Goal: Task Accomplishment & Management: Manage account settings

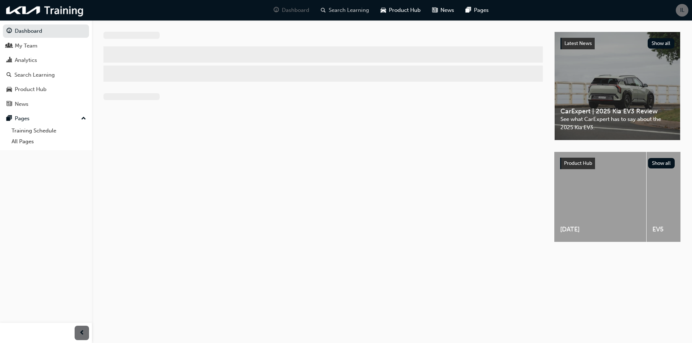
click at [355, 10] on span "Search Learning" at bounding box center [349, 10] width 40 height 8
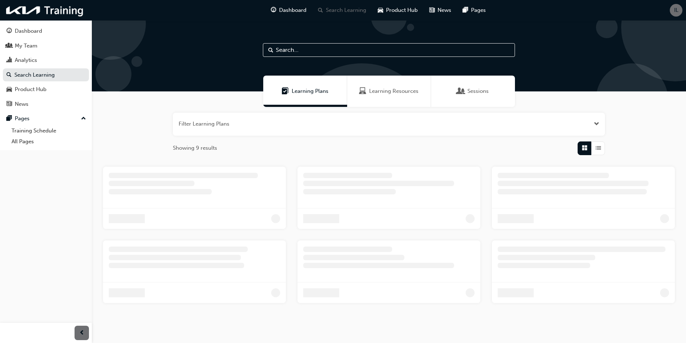
click at [329, 49] on input "text" at bounding box center [389, 50] width 252 height 14
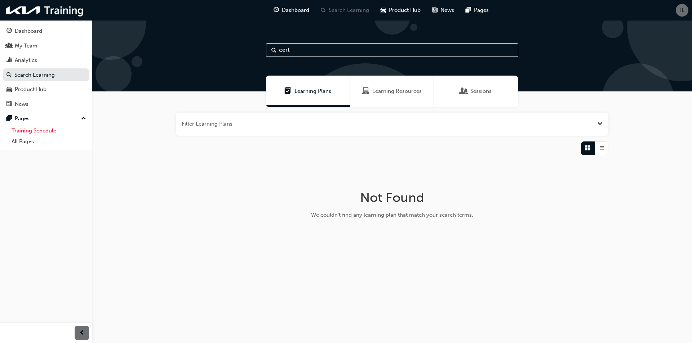
type input "cert"
click at [38, 132] on link "Training Schedule" at bounding box center [49, 130] width 80 height 11
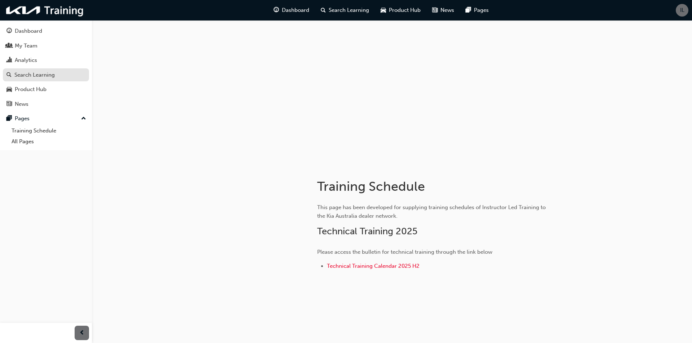
click at [37, 79] on div "Search Learning" at bounding box center [45, 75] width 79 height 9
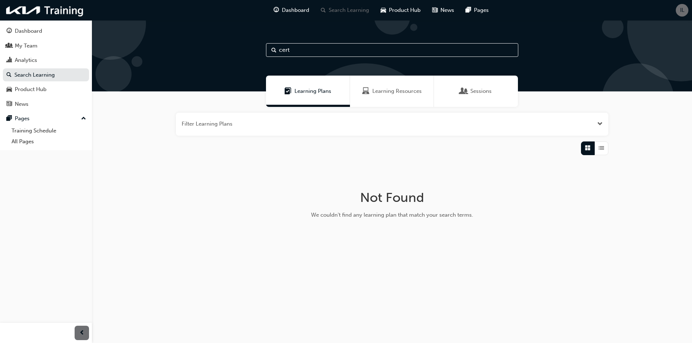
click at [378, 93] on span "Learning Resources" at bounding box center [396, 91] width 49 height 8
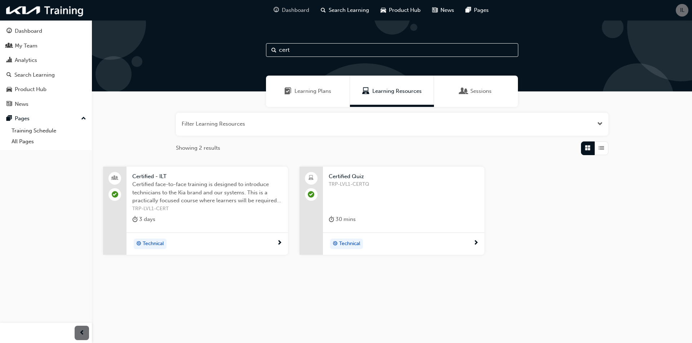
click at [284, 14] on span "Dashboard" at bounding box center [295, 10] width 27 height 8
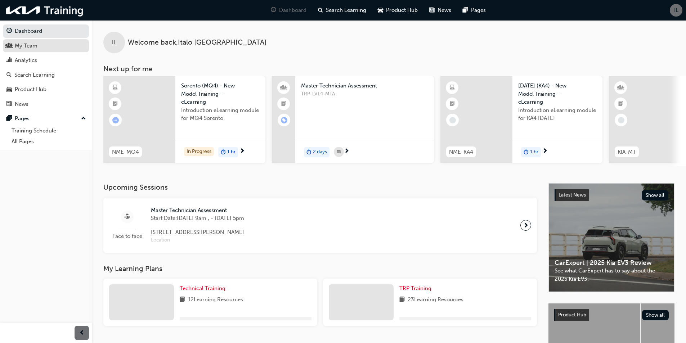
click at [53, 49] on div "My Team" at bounding box center [45, 45] width 79 height 9
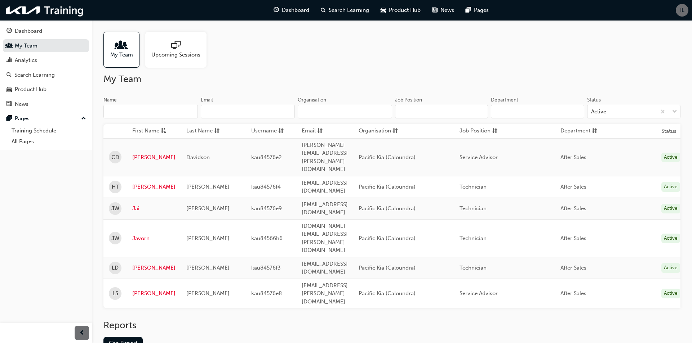
click at [679, 8] on div "IL" at bounding box center [681, 10] width 13 height 13
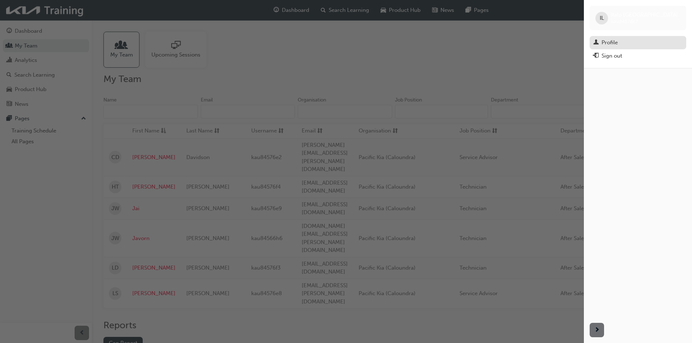
drag, startPoint x: 613, startPoint y: 44, endPoint x: 607, endPoint y: 46, distance: 6.5
click at [613, 44] on div "Profile" at bounding box center [609, 43] width 16 height 8
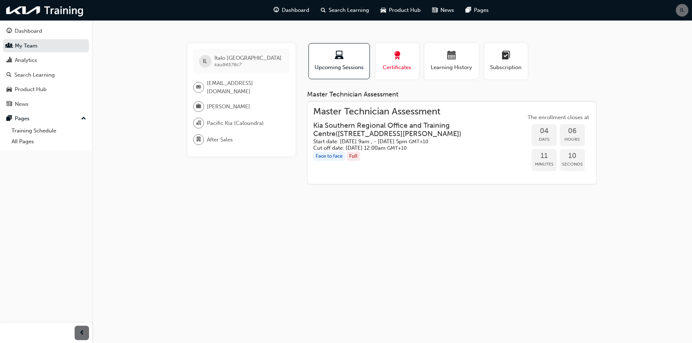
click at [393, 61] on span "award-icon" at bounding box center [397, 56] width 9 height 10
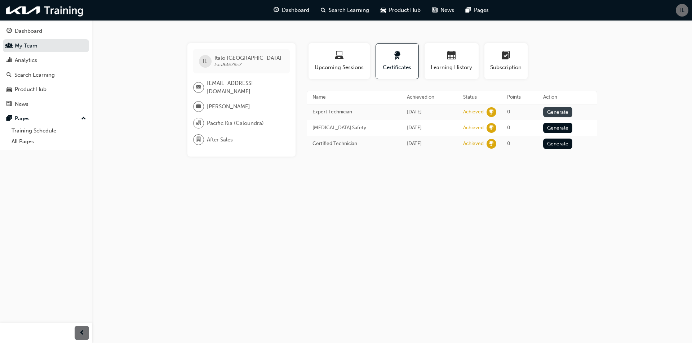
click at [561, 113] on button "Generate" at bounding box center [558, 112] width 30 height 10
click at [48, 131] on link "Training Schedule" at bounding box center [49, 130] width 80 height 11
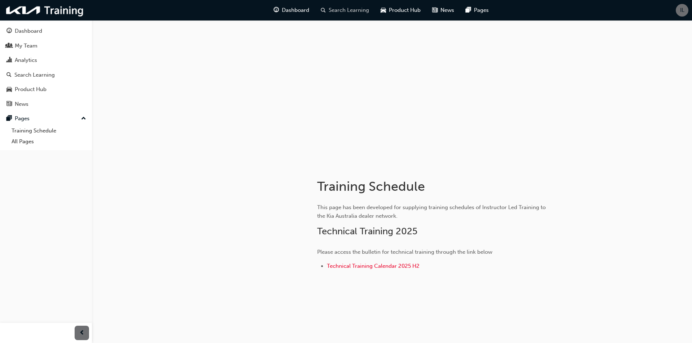
click at [329, 8] on span "Search Learning" at bounding box center [349, 10] width 40 height 8
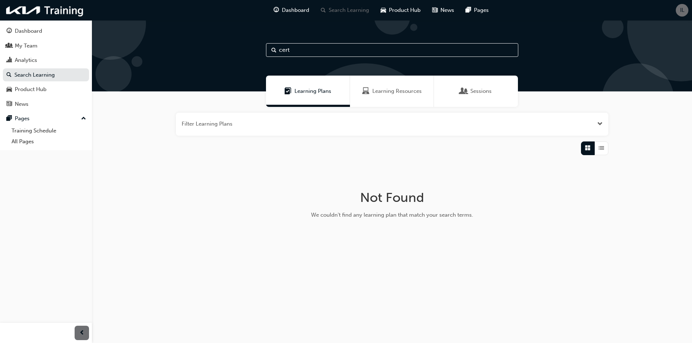
click at [470, 93] on span "Sessions" at bounding box center [480, 91] width 21 height 8
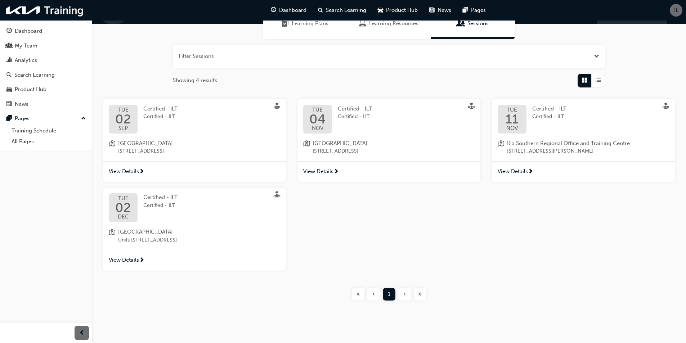
scroll to position [72, 0]
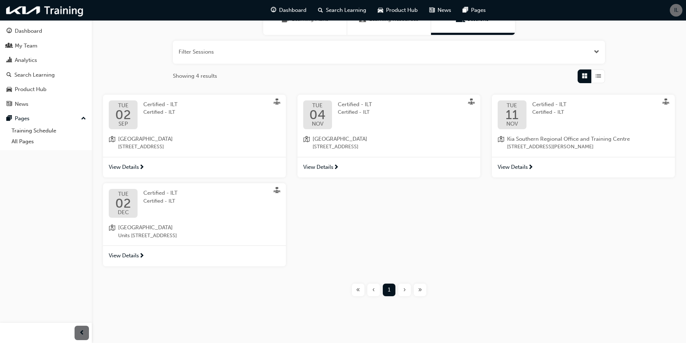
click at [177, 226] on span "[GEOGRAPHIC_DATA]" at bounding box center [147, 228] width 59 height 8
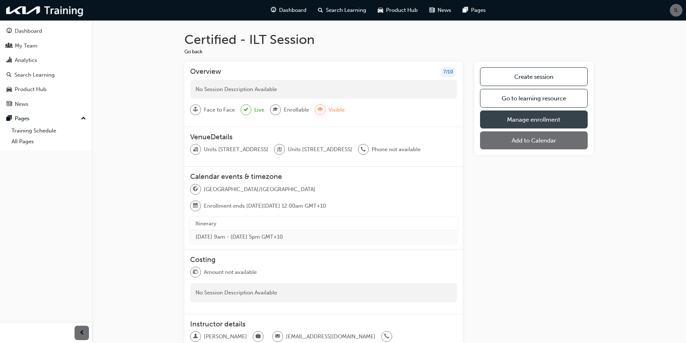
click at [539, 121] on link "Manage enrollment" at bounding box center [534, 120] width 108 height 18
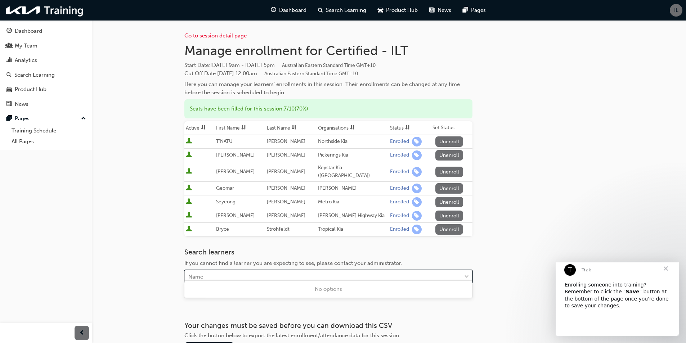
click at [235, 271] on div "Name" at bounding box center [323, 277] width 277 height 13
click at [595, 165] on div "Go to session detail page Manage enrollment for Certified - ILT Start Date : [D…" at bounding box center [389, 198] width 432 height 357
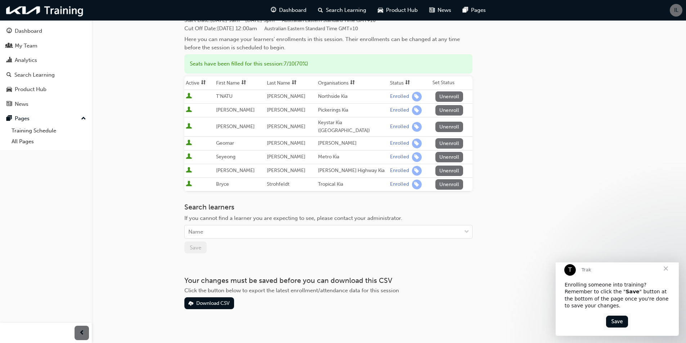
scroll to position [46, 0]
click at [204, 225] on div "Name" at bounding box center [323, 230] width 277 height 13
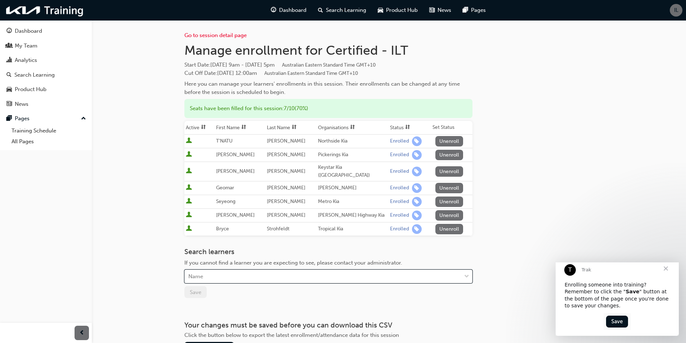
scroll to position [0, 0]
click at [613, 323] on img "Intercom messenger" at bounding box center [617, 321] width 27 height 17
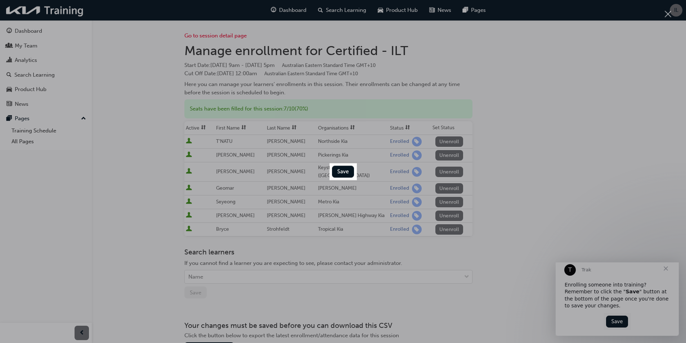
click at [336, 175] on img "Close" at bounding box center [343, 171] width 27 height 17
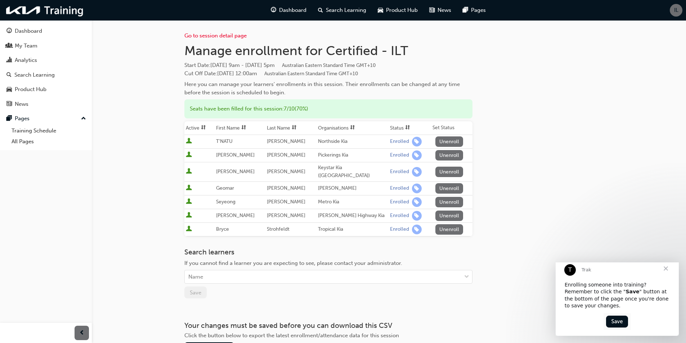
click at [664, 276] on span "Close" at bounding box center [666, 269] width 26 height 26
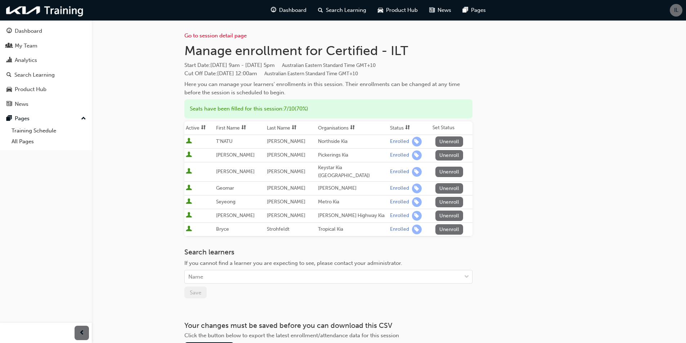
scroll to position [46, 0]
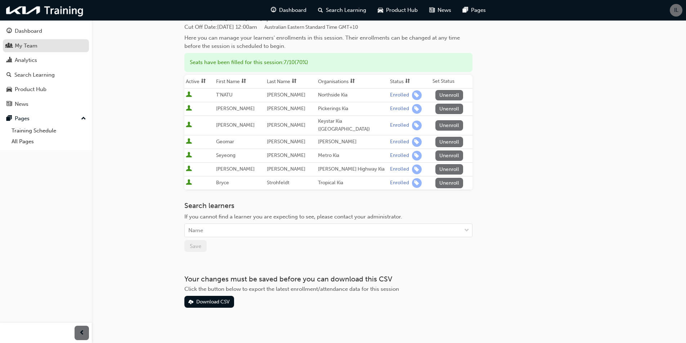
click at [65, 50] on link "My Team" at bounding box center [46, 45] width 86 height 13
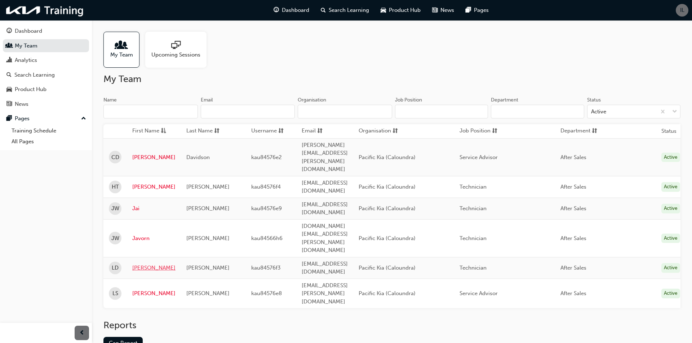
click at [145, 264] on link "[PERSON_NAME]" at bounding box center [153, 268] width 43 height 8
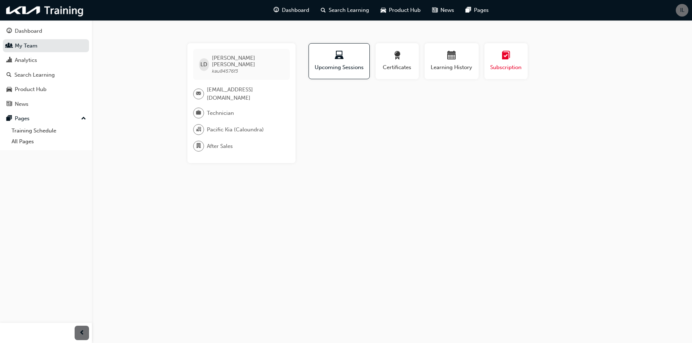
click at [509, 71] on span "Subscription" at bounding box center [506, 67] width 32 height 8
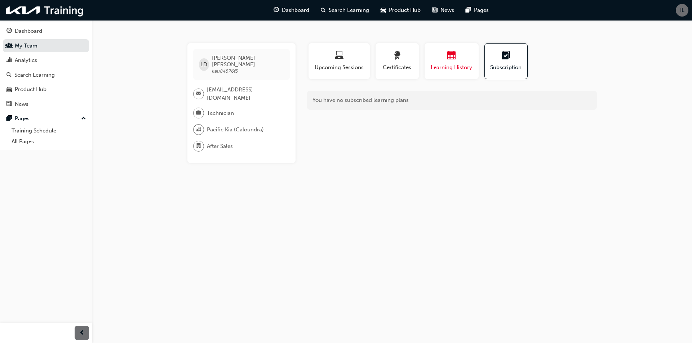
click at [451, 61] on span "calendar-icon" at bounding box center [451, 56] width 9 height 10
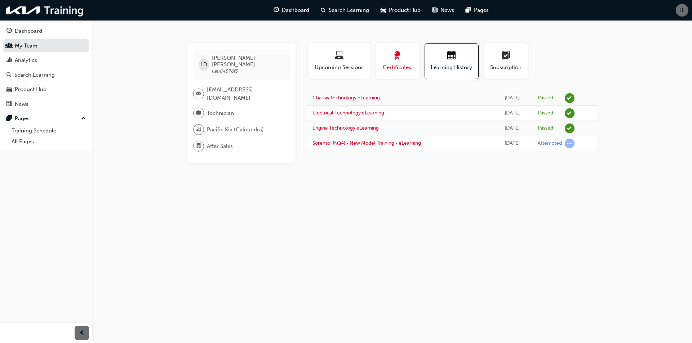
click at [395, 66] on span "Certificates" at bounding box center [397, 67] width 32 height 8
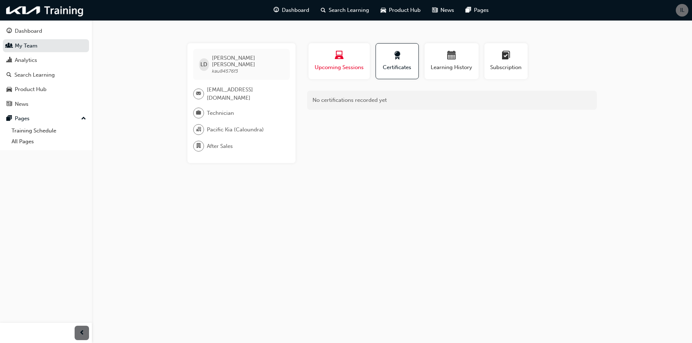
click at [354, 68] on span "Upcoming Sessions" at bounding box center [339, 67] width 50 height 8
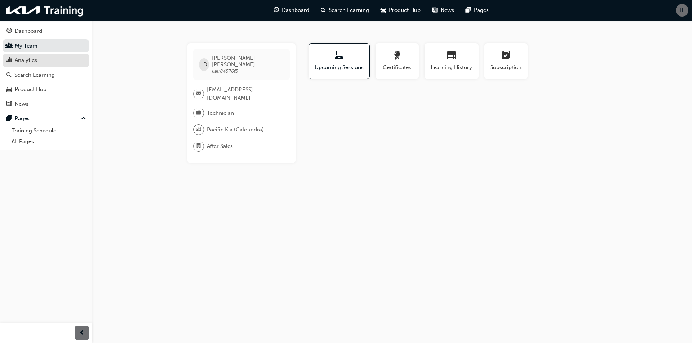
click at [41, 61] on div "Analytics" at bounding box center [45, 60] width 79 height 9
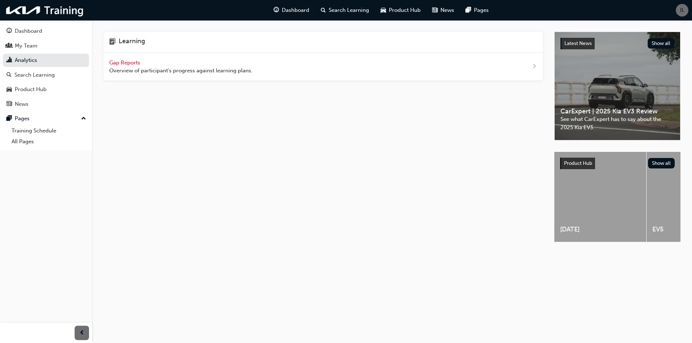
click at [51, 22] on div "Dashboard My Team Analytics Search Learning Product Hub News Pages Pages Traini…" at bounding box center [46, 85] width 92 height 130
click at [51, 30] on div "Dashboard" at bounding box center [45, 31] width 79 height 9
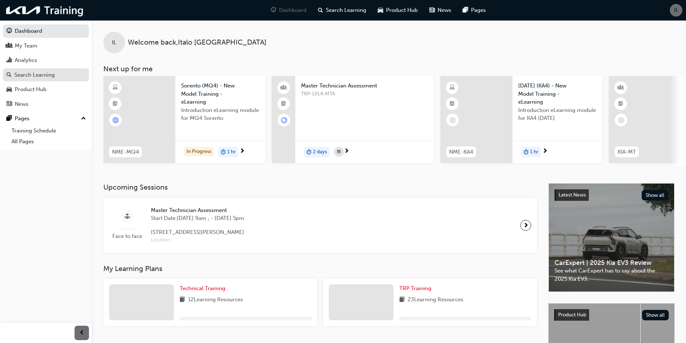
click at [46, 77] on div "Search Learning" at bounding box center [34, 75] width 40 height 8
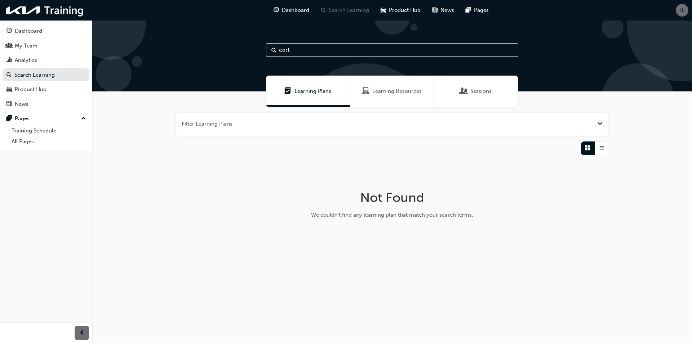
drag, startPoint x: 374, startPoint y: 122, endPoint x: 364, endPoint y: 129, distance: 12.4
click at [373, 122] on button "button" at bounding box center [392, 124] width 432 height 23
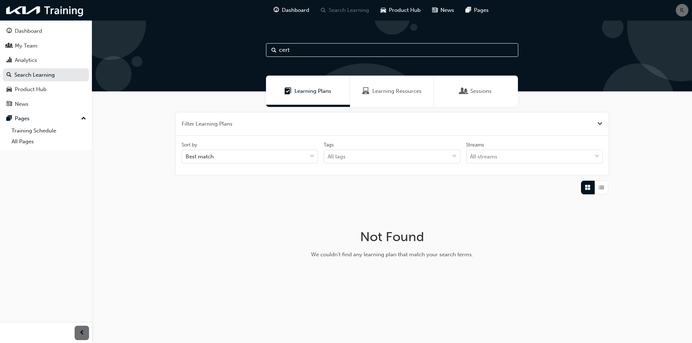
click at [263, 125] on button "button" at bounding box center [392, 124] width 432 height 23
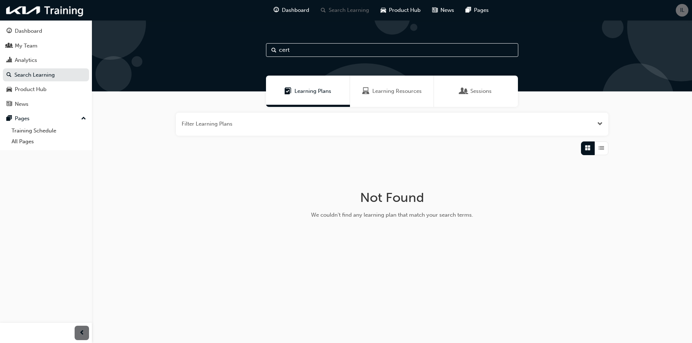
click at [263, 125] on button "button" at bounding box center [392, 124] width 432 height 23
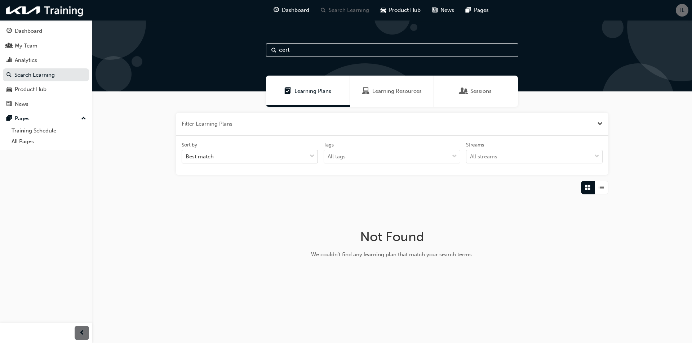
click at [253, 160] on div "Best match" at bounding box center [244, 157] width 125 height 13
click at [186, 160] on input "Sort by Best match" at bounding box center [186, 156] width 1 height 6
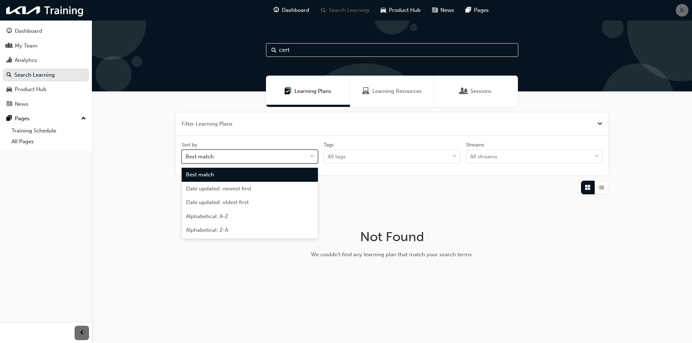
click at [253, 160] on div "Best match" at bounding box center [244, 157] width 125 height 13
click at [186, 160] on input "Sort by option Best match focused, 1 of 5. 5 results available. Use Up and Down…" at bounding box center [186, 156] width 1 height 6
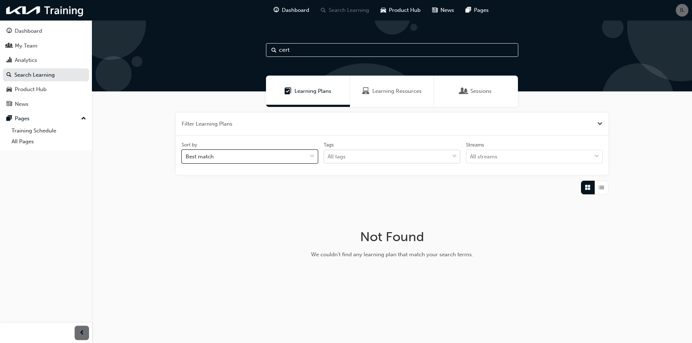
click at [350, 158] on div "All tags" at bounding box center [386, 157] width 125 height 13
click at [328, 158] on input "Tags All tags" at bounding box center [327, 156] width 1 height 6
click at [386, 157] on div "All tags" at bounding box center [386, 157] width 125 height 13
click at [328, 157] on input "Tags 0 results available. Select is focused ,type to refine list, press Down to…" at bounding box center [327, 156] width 1 height 6
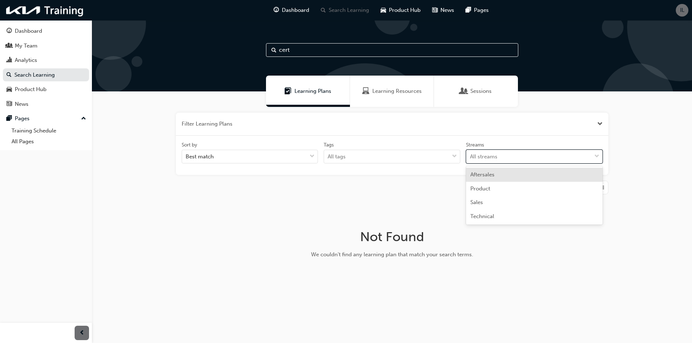
click at [504, 158] on div "All streams" at bounding box center [528, 157] width 125 height 13
click at [470, 158] on input "Streams option Aftersales focused, 1 of 4. 4 results available. Use Up and Down…" at bounding box center [470, 156] width 1 height 6
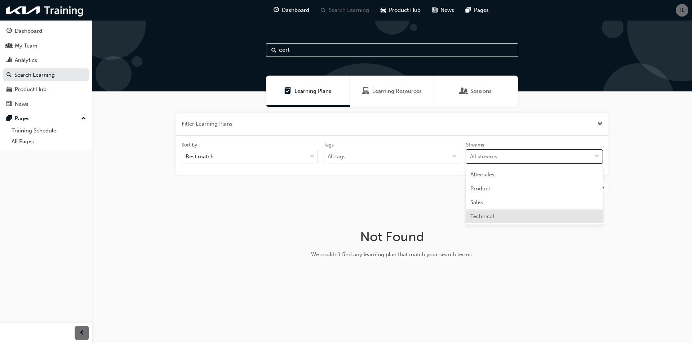
click at [490, 216] on span "Technical" at bounding box center [482, 216] width 24 height 6
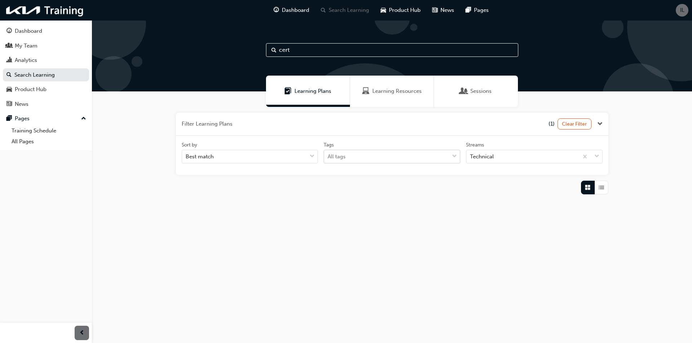
click at [438, 156] on div "All tags" at bounding box center [386, 157] width 125 height 13
click at [328, 156] on input "Tags All tags" at bounding box center [327, 156] width 1 height 6
click at [407, 156] on div "All tags" at bounding box center [386, 157] width 125 height 13
click at [328, 156] on input "Tags option CAR-KA4 focused, 1 of 46. 46 results available. Use Up and Down to …" at bounding box center [327, 156] width 1 height 6
click at [465, 94] on span "Sessions" at bounding box center [463, 91] width 7 height 8
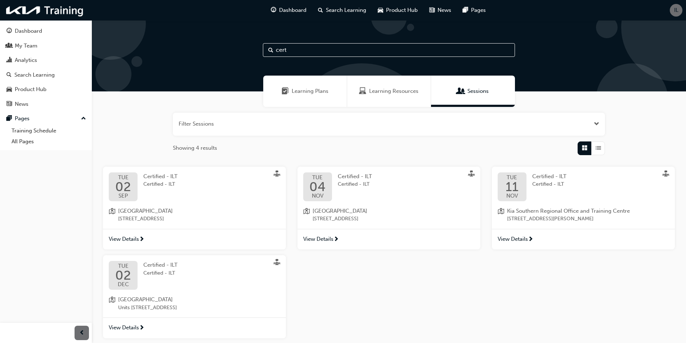
scroll to position [72, 0]
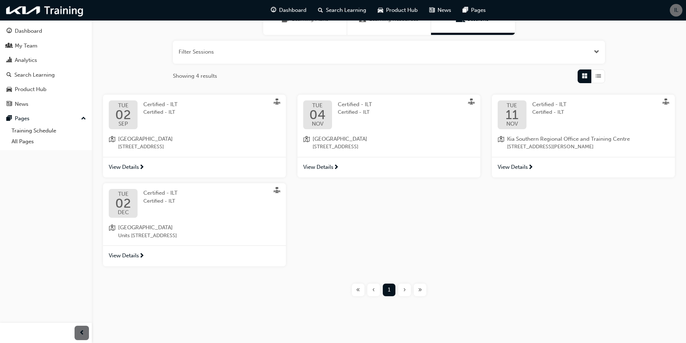
click at [192, 220] on div "[DATE] Certified - ILT Certified - ILT [GEOGRAPHIC_DATA] Technical Training Cen…" at bounding box center [194, 214] width 183 height 62
click at [203, 191] on div "[DATE] Certified - ILT Certified - ILT" at bounding box center [194, 203] width 171 height 29
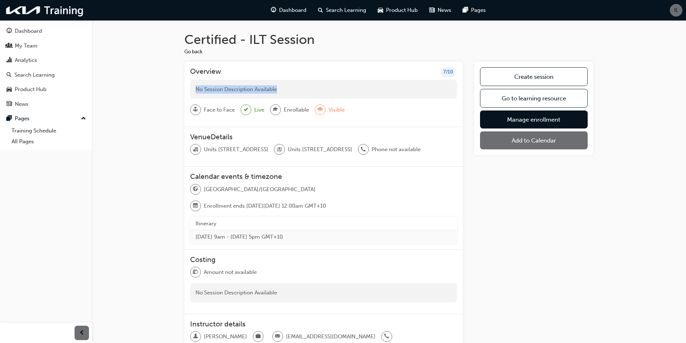
drag, startPoint x: 303, startPoint y: 88, endPoint x: 170, endPoint y: 89, distance: 132.9
click at [170, 89] on div "Certified - ILT Session Go back Overview 7 / 10 No Session Description Availabl…" at bounding box center [389, 201] width 594 height 362
click at [156, 97] on div "Certified - ILT Session Go back Overview 7 / 10 No Session Description Availabl…" at bounding box center [389, 201] width 594 height 362
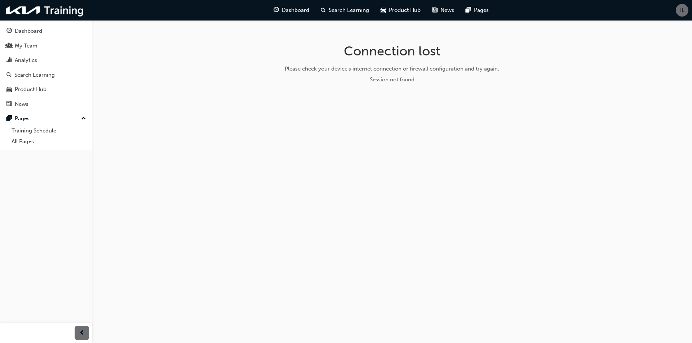
click at [463, 284] on div "Connection lost Please check your device's internet connection or firewall conf…" at bounding box center [346, 171] width 692 height 343
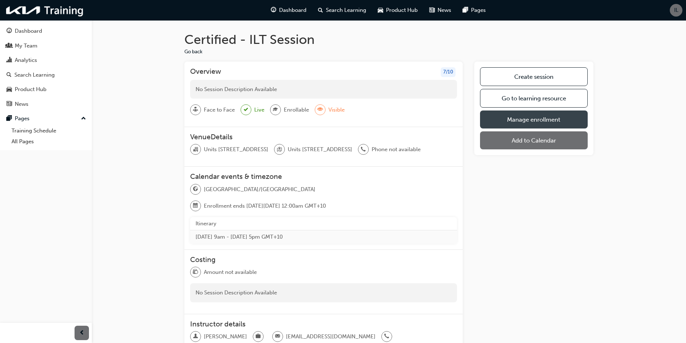
click at [531, 122] on link "Manage enrollment" at bounding box center [534, 120] width 108 height 18
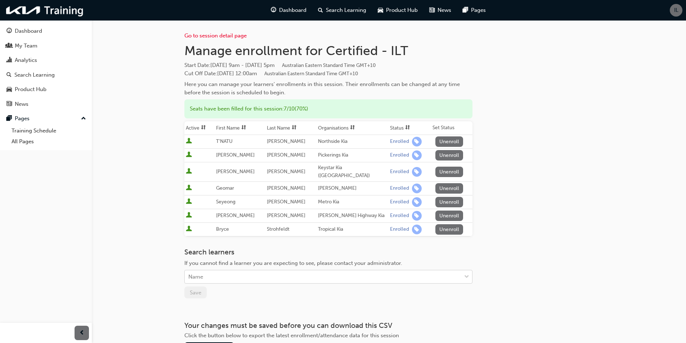
click at [209, 271] on div "Name" at bounding box center [323, 277] width 277 height 13
drag, startPoint x: 251, startPoint y: 286, endPoint x: 210, endPoint y: 261, distance: 47.7
click at [252, 286] on div "No options" at bounding box center [328, 289] width 288 height 14
drag, startPoint x: 166, startPoint y: 246, endPoint x: 166, endPoint y: 253, distance: 6.5
click at [166, 246] on div "Go to session detail page Manage enrollment for Certified - ILT Start Date : Tu…" at bounding box center [343, 198] width 686 height 396
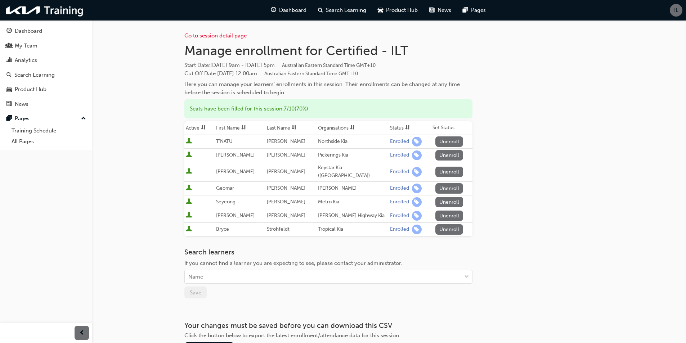
click at [200, 294] on div "Go to session detail page Manage enrollment for Certified - ILT Start Date : Tu…" at bounding box center [328, 187] width 288 height 334
click at [478, 23] on link "Training Schedule" at bounding box center [493, 23] width 72 height 11
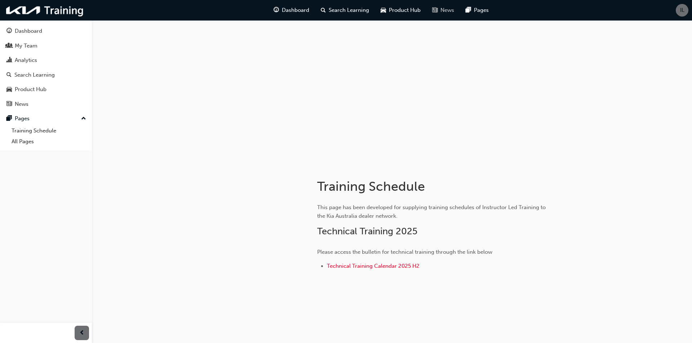
click at [429, 5] on div "News" at bounding box center [443, 10] width 34 height 15
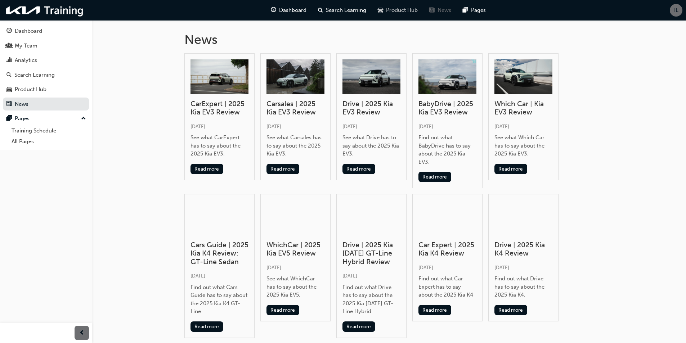
click at [399, 9] on span "Product Hub" at bounding box center [402, 10] width 32 height 8
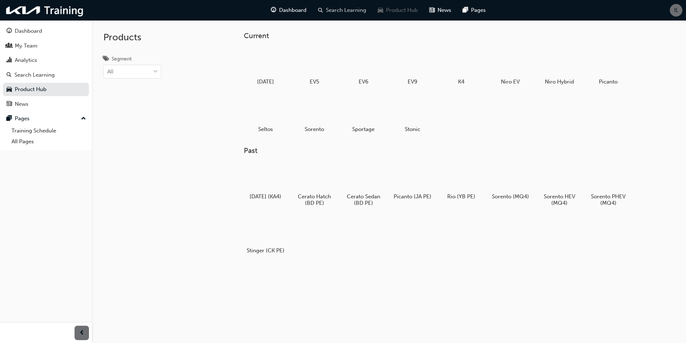
click at [329, 10] on span "Search Learning" at bounding box center [346, 10] width 40 height 8
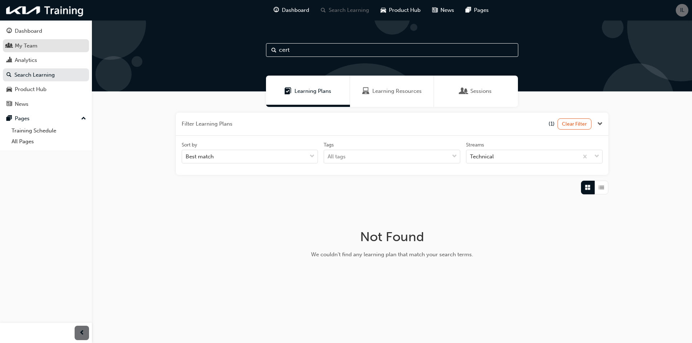
click at [36, 49] on div "My Team" at bounding box center [26, 46] width 23 height 8
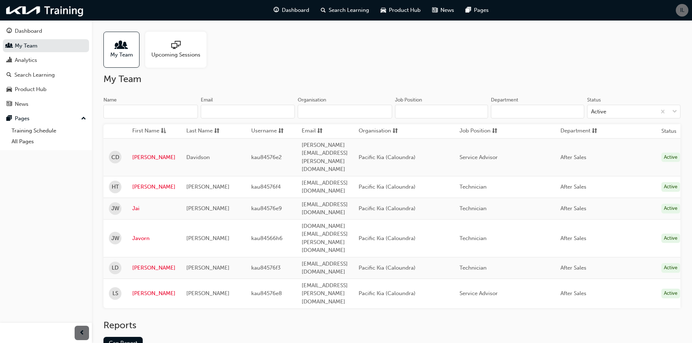
click at [188, 48] on div at bounding box center [175, 46] width 49 height 10
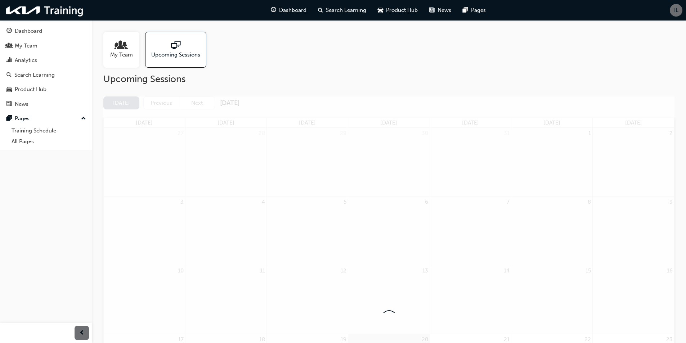
click at [114, 61] on div "My Team" at bounding box center [121, 50] width 36 height 36
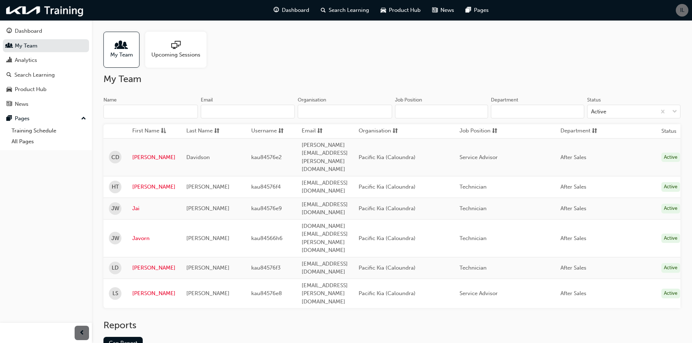
drag, startPoint x: 150, startPoint y: 169, endPoint x: 224, endPoint y: 156, distance: 75.2
click at [224, 176] on td "[PERSON_NAME]" at bounding box center [213, 187] width 65 height 22
click at [145, 264] on link "[PERSON_NAME]" at bounding box center [153, 268] width 43 height 8
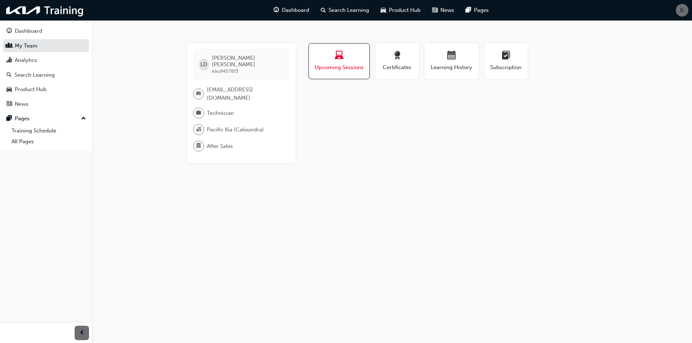
click at [362, 67] on span "Upcoming Sessions" at bounding box center [339, 67] width 50 height 8
click at [478, 10] on span "Pages" at bounding box center [481, 10] width 15 height 8
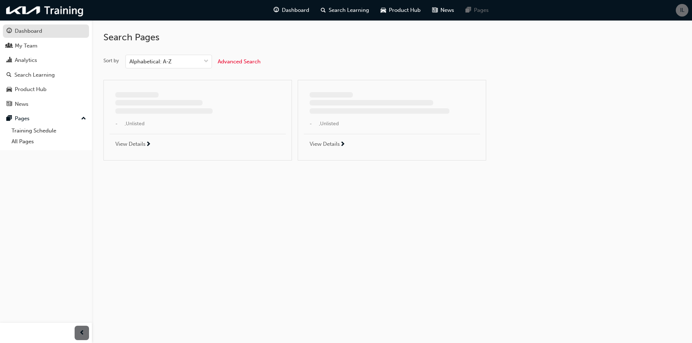
click at [22, 35] on div "Dashboard" at bounding box center [45, 31] width 79 height 9
